Goal: Task Accomplishment & Management: Manage account settings

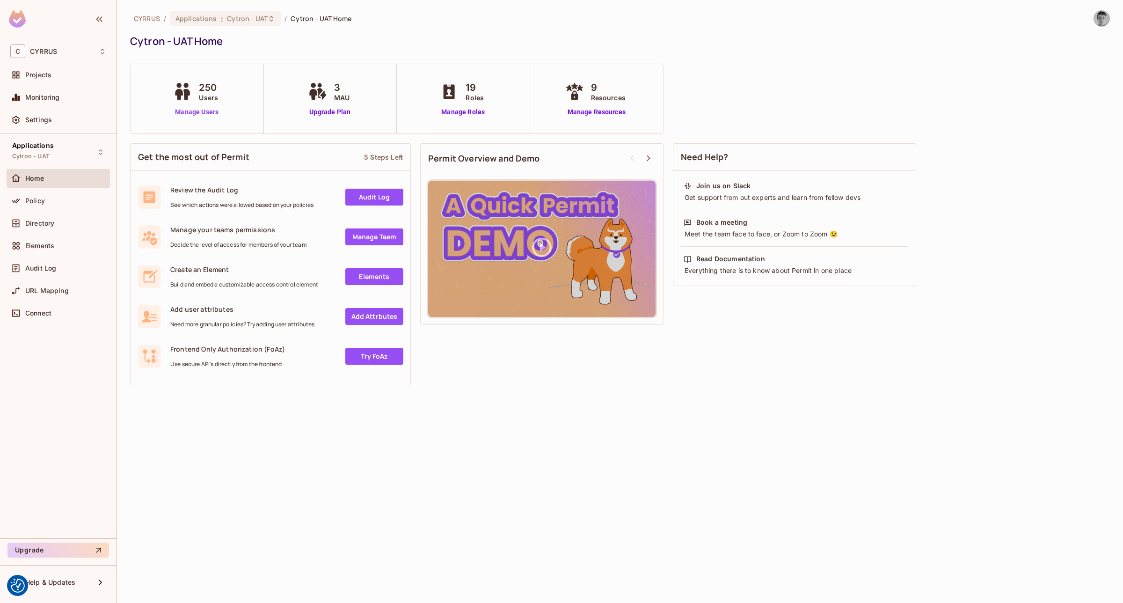
click at [210, 111] on link "Manage Users" at bounding box center [197, 112] width 52 height 10
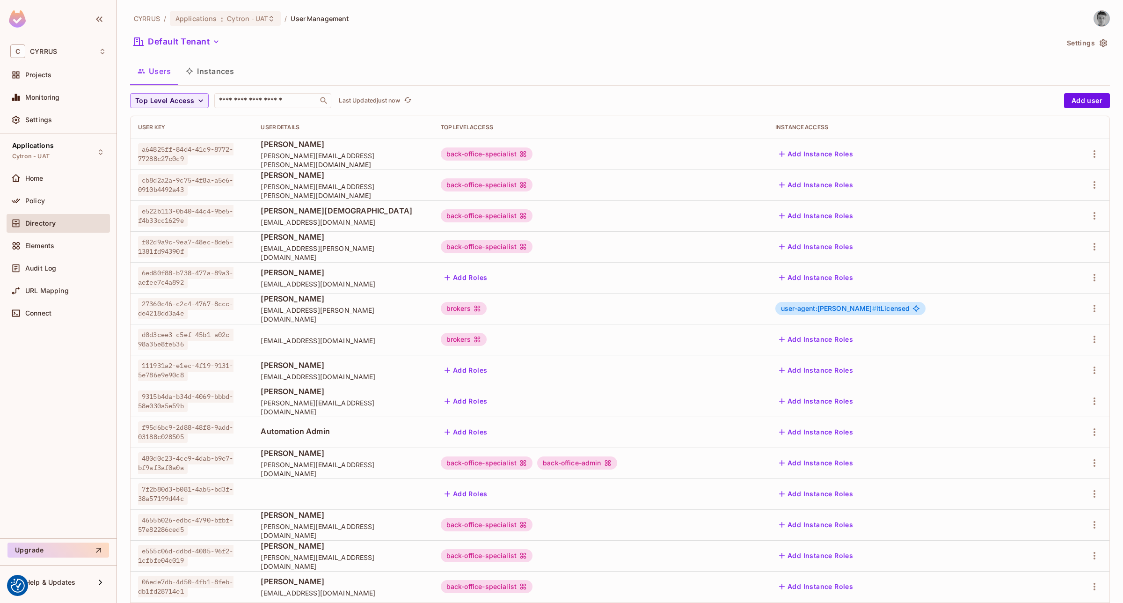
scroll to position [51, 0]
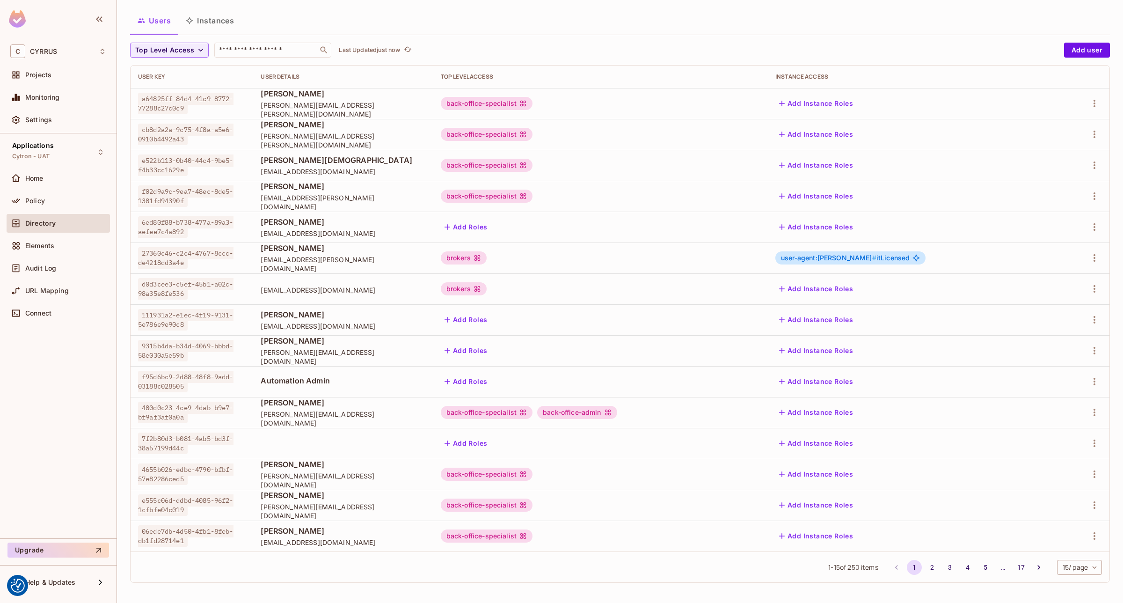
click at [1086, 569] on body "We use cookies to enhance your browsing experience, serve personalized ads or c…" at bounding box center [561, 301] width 1123 height 603
click at [1082, 579] on li "100 / page" at bounding box center [1069, 582] width 47 height 20
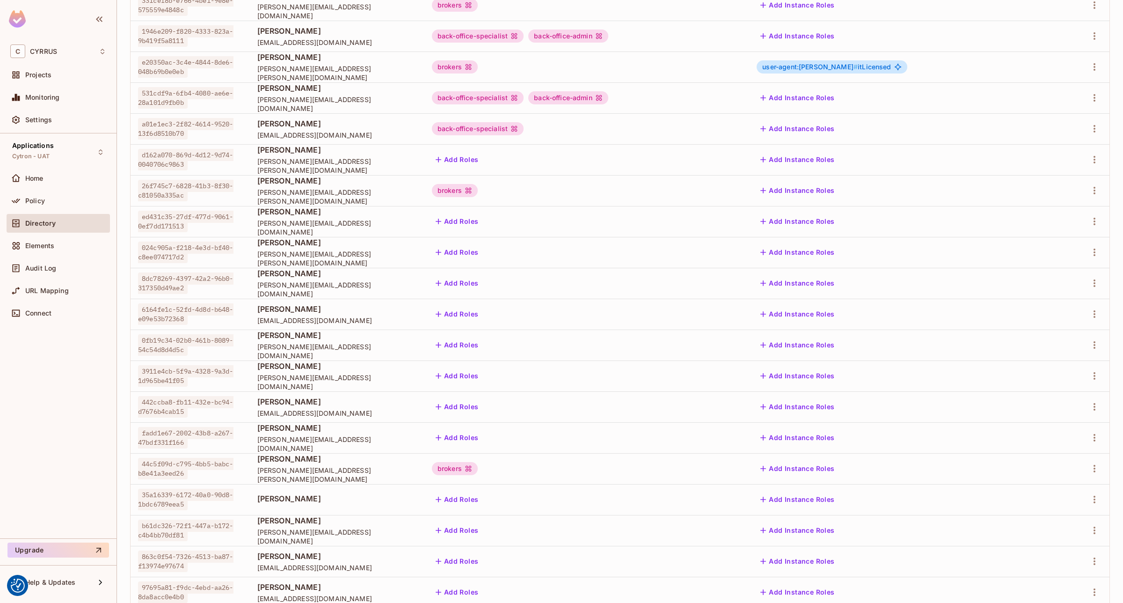
scroll to position [2676, 0]
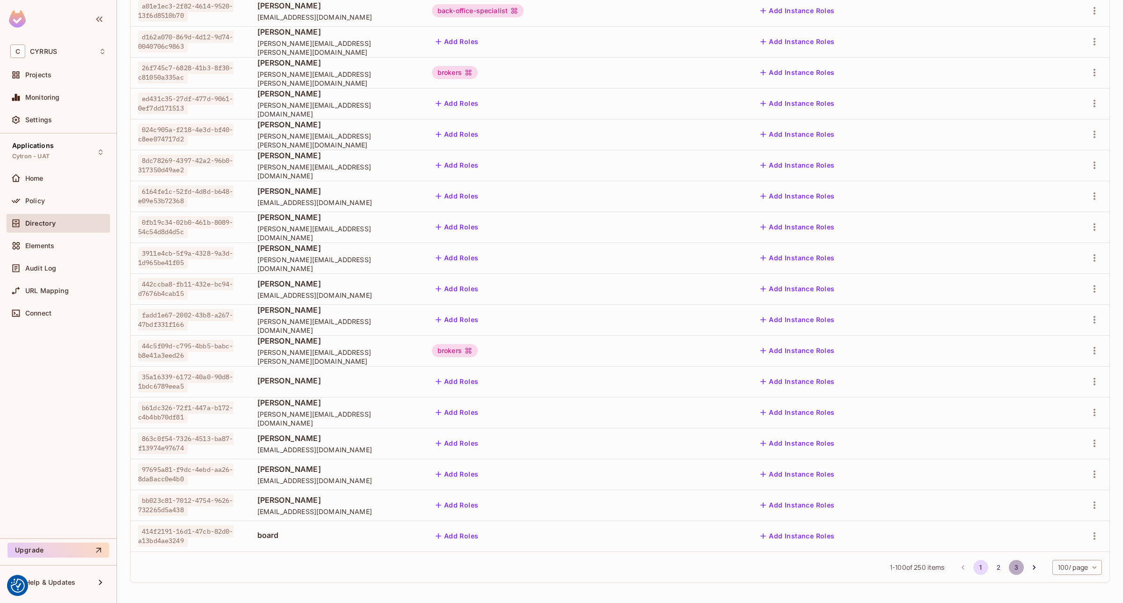
click at [1009, 568] on button "3" at bounding box center [1016, 567] width 15 height 15
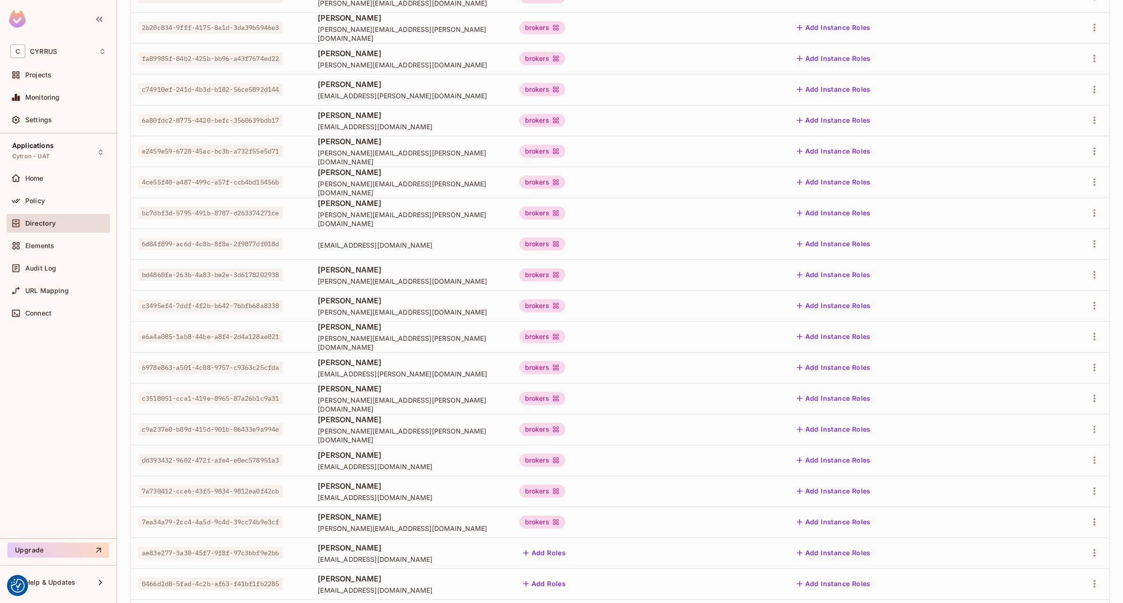
scroll to position [1132, 0]
